Goal: Task Accomplishment & Management: Manage account settings

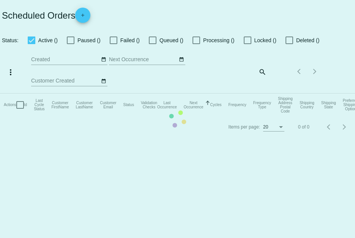
checkbox input "true"
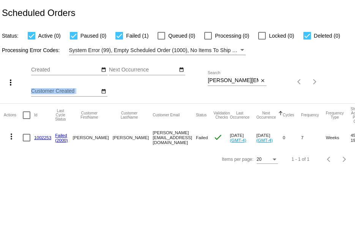
drag, startPoint x: 207, startPoint y: 79, endPoint x: 228, endPoint y: 81, distance: 21.0
click at [228, 81] on div "more_vert Sep Jan Feb Mar Apr 1" at bounding box center [177, 79] width 355 height 48
drag, startPoint x: 208, startPoint y: 79, endPoint x: 285, endPoint y: 94, distance: 78.9
click at [285, 94] on div "more_vert Sep Jan Feb Mar Apr 1" at bounding box center [177, 79] width 355 height 48
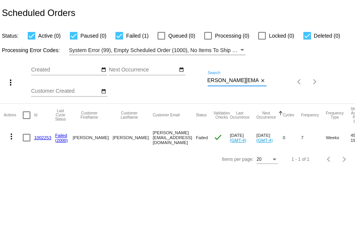
paste input "Jen424schmidt@gmail"
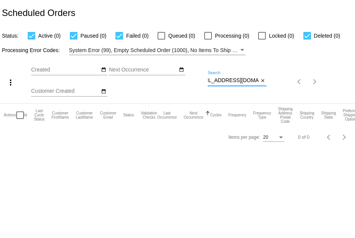
type input "Jen424schmidt@gmail.com"
drag, startPoint x: 210, startPoint y: 79, endPoint x: 297, endPoint y: 106, distance: 91.6
click at [297, 106] on app-dashboard-scheduled-orders "Scheduled Orders Status: Active (0) Paused (0) Failed (0) Queued (0) Processing…" at bounding box center [177, 74] width 355 height 148
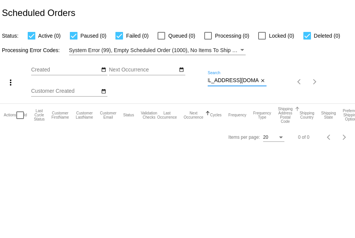
type input "J"
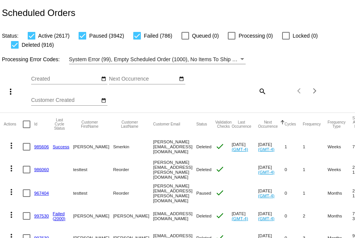
click at [266, 93] on div "Items per page: 20 1 - 20 of 8261" at bounding box center [295, 90] width 59 height 21
click at [257, 88] on mat-icon "search" at bounding box center [261, 91] width 9 height 12
click at [255, 88] on input "Search" at bounding box center [237, 90] width 59 height 6
paste input "janacrutchfield@mac.com"
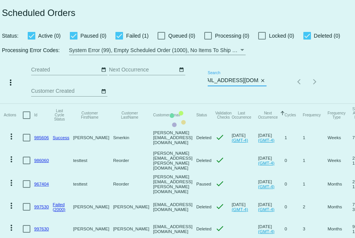
scroll to position [0, 10]
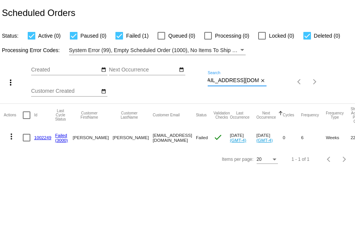
type input "janacrutchfield@mac.com"
click at [44, 135] on link "1002249" at bounding box center [42, 137] width 17 height 5
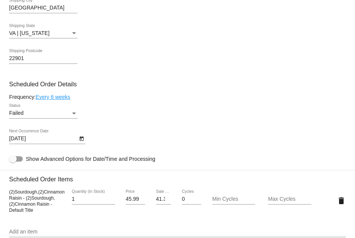
scroll to position [379, 0]
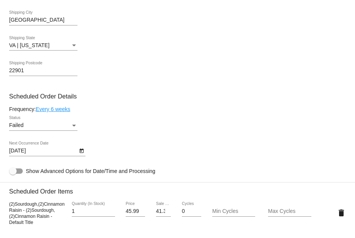
click at [60, 109] on link "Every 6 weeks" at bounding box center [53, 109] width 35 height 6
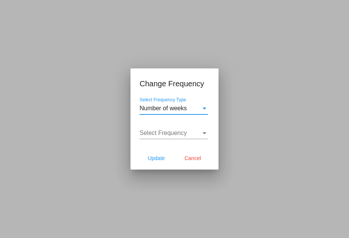
click at [194, 109] on div "Number of weeks" at bounding box center [170, 108] width 61 height 7
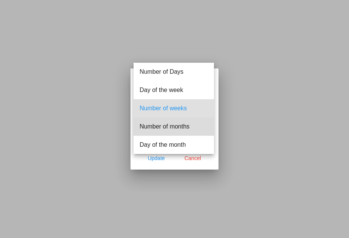
click at [192, 123] on span "Number of months" at bounding box center [174, 126] width 68 height 18
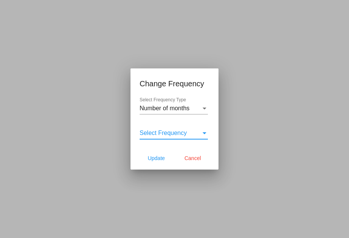
click at [194, 132] on div "Select Frequency" at bounding box center [170, 132] width 61 height 7
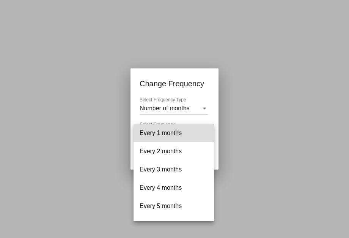
click at [194, 132] on span "Every 1 months" at bounding box center [174, 133] width 68 height 18
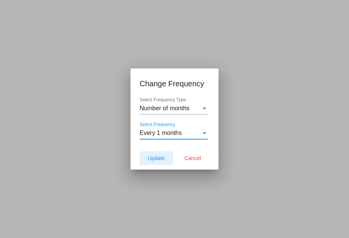
click at [161, 158] on span "Update" at bounding box center [156, 158] width 17 height 6
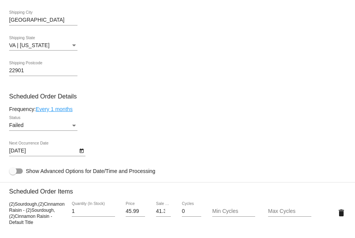
type input "10/24/2025"
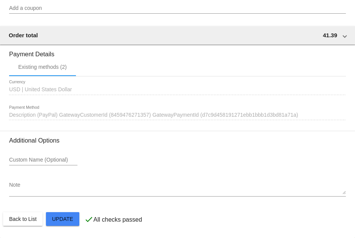
scroll to position [727, 0]
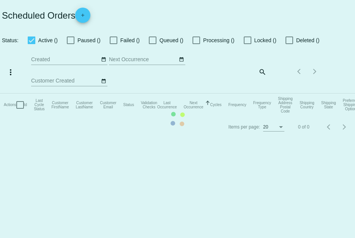
checkbox input "true"
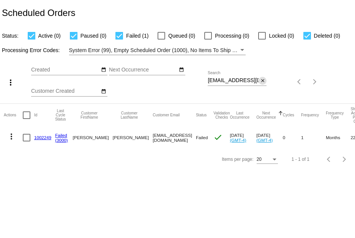
scroll to position [0, 10]
drag, startPoint x: 207, startPoint y: 79, endPoint x: 261, endPoint y: 81, distance: 53.9
click at [261, 81] on div "more_vert Sep Jan Feb Mar Apr 1" at bounding box center [177, 79] width 355 height 48
click at [207, 79] on div "Sep Jan Feb Mar Apr Su Mo" at bounding box center [119, 81] width 176 height 43
drag, startPoint x: 208, startPoint y: 80, endPoint x: 272, endPoint y: 88, distance: 63.8
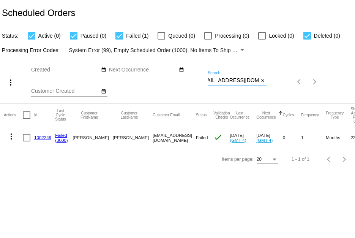
click at [272, 88] on div "more_vert Sep Jan Feb Mar Apr 1" at bounding box center [177, 79] width 355 height 48
click at [235, 83] on div "janacrutchfield@mac.com Search" at bounding box center [233, 78] width 51 height 15
drag, startPoint x: 207, startPoint y: 79, endPoint x: 267, endPoint y: 87, distance: 60.6
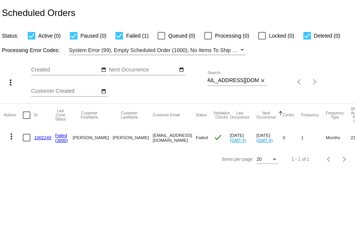
click at [267, 87] on div "more_vert Sep Jan Feb Mar Apr 1" at bounding box center [177, 79] width 355 height 48
click at [250, 79] on input "janacrutchfield@mac.com" at bounding box center [233, 80] width 51 height 6
drag, startPoint x: 258, startPoint y: 79, endPoint x: 199, endPoint y: 81, distance: 58.8
click at [199, 81] on div "more_vert Sep Jan Feb Mar Apr 1" at bounding box center [177, 79] width 355 height 48
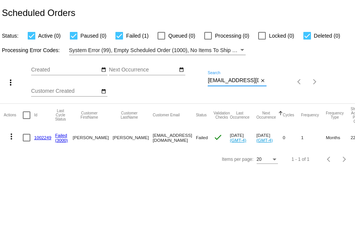
paste input "pjmellette05@gmail"
type input "[EMAIL_ADDRESS][DOMAIN_NAME]"
click at [44, 136] on link "1002195" at bounding box center [42, 137] width 17 height 5
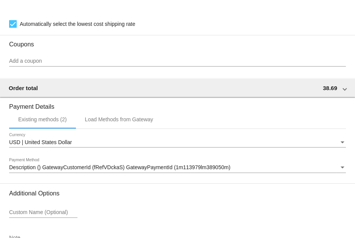
scroll to position [683, 0]
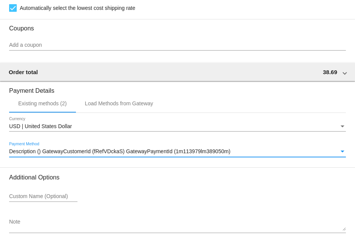
click at [261, 151] on div "Description () GatewayCustomerId (fRefVDckaS) GatewayPaymentId (1m113979lm38905…" at bounding box center [174, 151] width 330 height 6
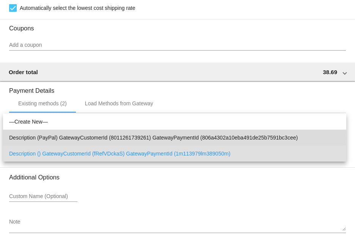
click at [59, 138] on span "Description (PayPal) GatewayCustomerId (8011261739261) GatewayPaymentId (806a43…" at bounding box center [174, 137] width 331 height 16
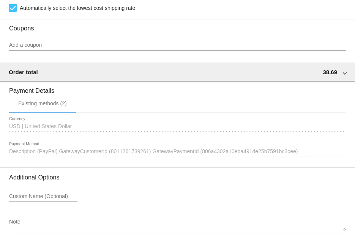
click at [76, 152] on span "Description (PayPal) GatewayCustomerId (8011261739261) GatewayPaymentId (806a43…" at bounding box center [153, 151] width 288 height 6
drag, startPoint x: 116, startPoint y: 150, endPoint x: 118, endPoint y: 163, distance: 13.5
click at [118, 163] on div "1641291 Description (PayPal) GatewayCustomerId (8011261739261) GatewayPaymentId…" at bounding box center [177, 153] width 337 height 22
click at [122, 164] on div "1641291 Description (PayPal) GatewayCustomerId (8011261739261) GatewayPaymentId…" at bounding box center [177, 153] width 337 height 22
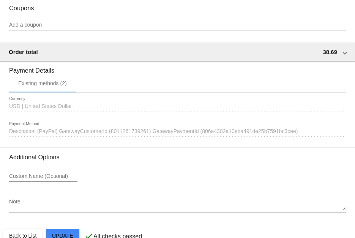
scroll to position [722, 0]
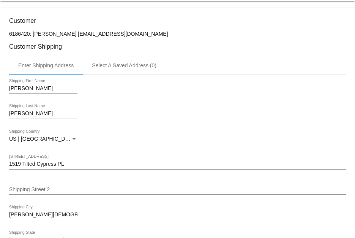
scroll to position [0, 0]
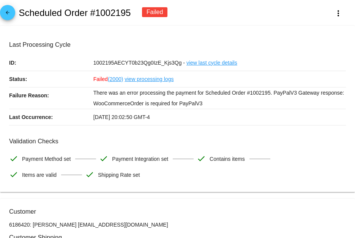
click at [14, 12] on link "arrow_back" at bounding box center [7, 12] width 15 height 15
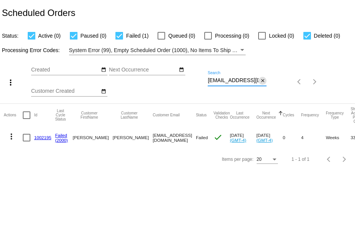
scroll to position [0, 7]
drag, startPoint x: 208, startPoint y: 80, endPoint x: 271, endPoint y: 82, distance: 62.3
click at [271, 82] on div "more_vert Sep Jan Feb Mar Apr 1" at bounding box center [177, 79] width 355 height 48
click at [186, 84] on div "Sep Jan Feb Mar Apr Su Mo" at bounding box center [119, 81] width 176 height 43
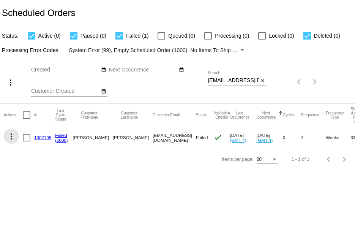
click at [13, 135] on mat-icon "more_vert" at bounding box center [11, 136] width 9 height 9
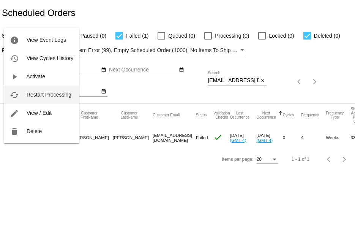
click at [34, 94] on span "Restart Processing" at bounding box center [49, 94] width 45 height 6
